Goal: Check status: Check status

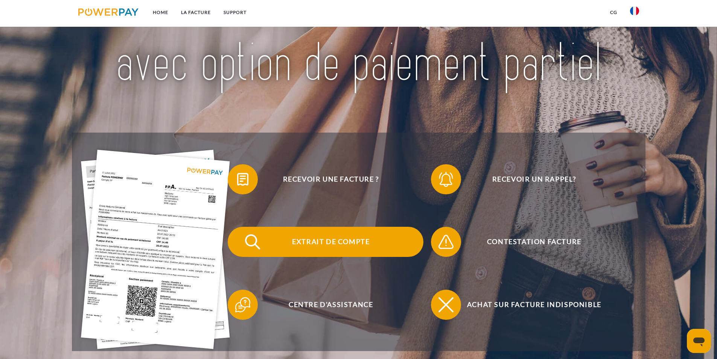
scroll to position [113, 0]
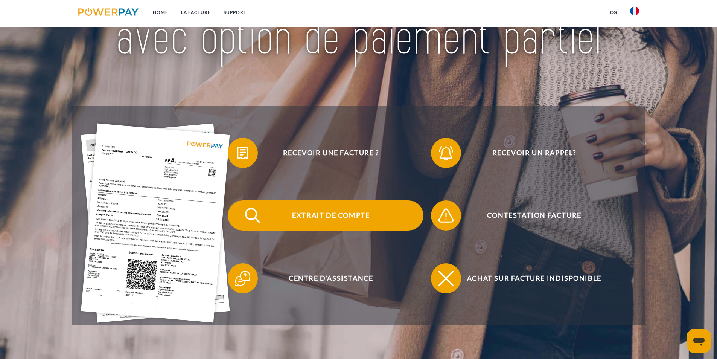
click at [341, 221] on span "Extrait de compte" at bounding box center [331, 215] width 185 height 30
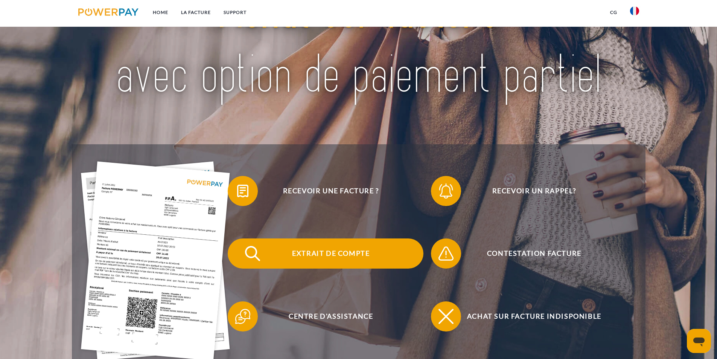
scroll to position [75, 0]
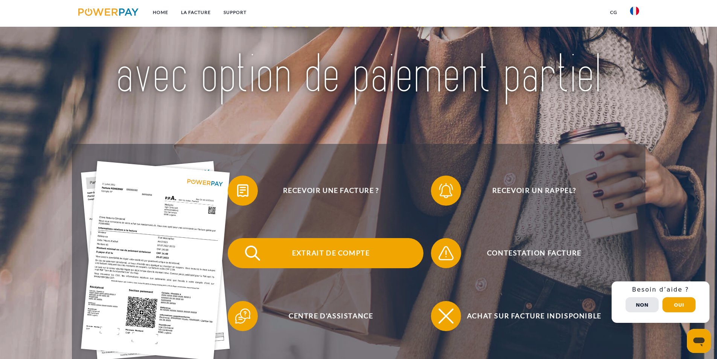
click at [351, 253] on span "Extrait de compte" at bounding box center [331, 253] width 185 height 30
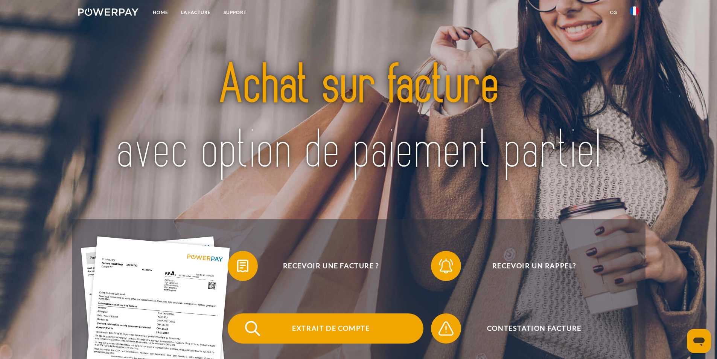
click at [331, 323] on span "Extrait de compte" at bounding box center [331, 328] width 185 height 30
